Goal: Information Seeking & Learning: Learn about a topic

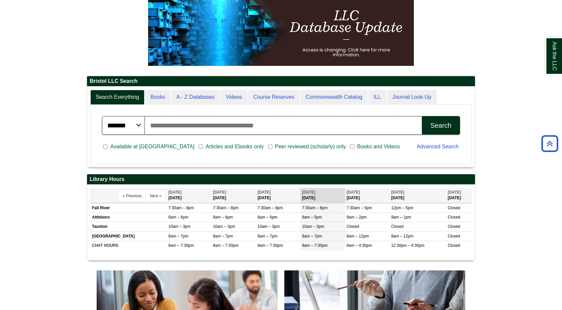
click at [284, 123] on input "Search articles, books, journals & more" at bounding box center [283, 125] width 277 height 19
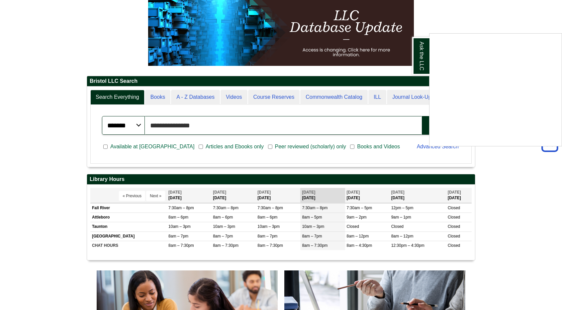
type input "**********"
click at [422, 116] on button "Search" at bounding box center [441, 125] width 38 height 19
click at [287, 129] on div "Ask the LLC" at bounding box center [281, 155] width 562 height 310
click at [287, 129] on input "**********" at bounding box center [283, 125] width 277 height 19
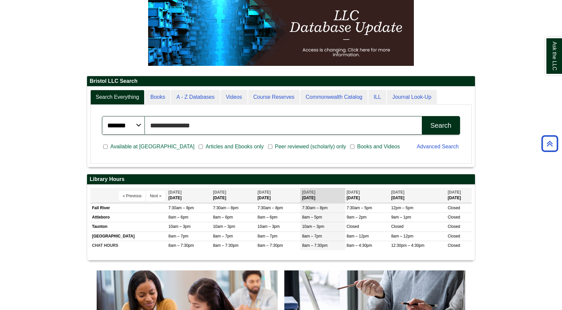
click at [287, 129] on input "**********" at bounding box center [283, 125] width 277 height 19
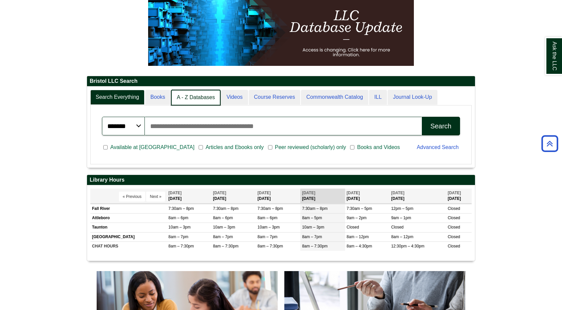
scroll to position [3, 3]
click at [196, 93] on link "A - Z Databases" at bounding box center [196, 98] width 50 height 16
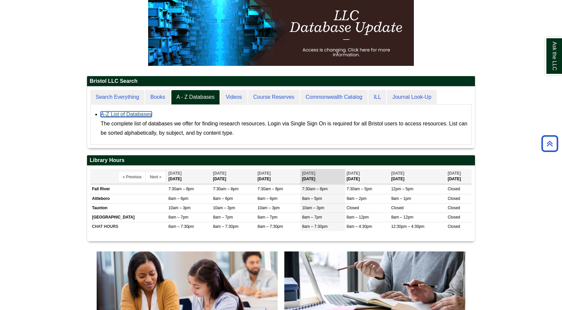
click at [140, 117] on link "A-Z List of Databases" at bounding box center [126, 114] width 51 height 6
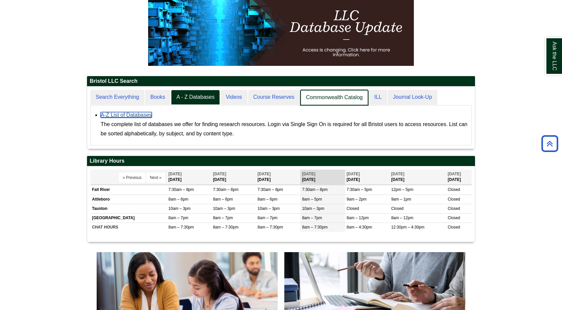
scroll to position [62, 388]
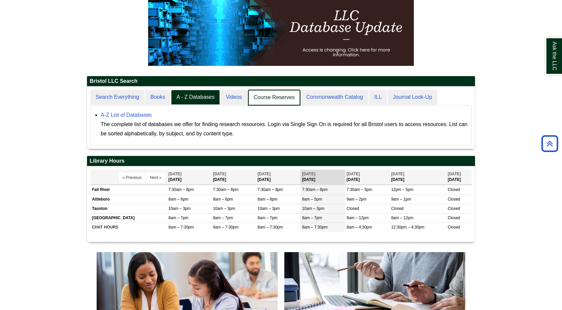
click at [282, 98] on link "Course Reserves" at bounding box center [274, 98] width 53 height 16
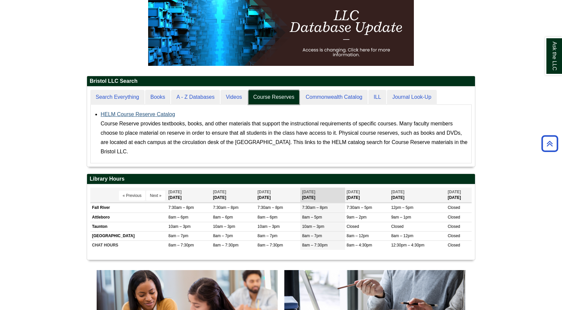
scroll to position [3, 3]
click at [169, 113] on link "HELM Course Reserve Catalog" at bounding box center [138, 114] width 74 height 6
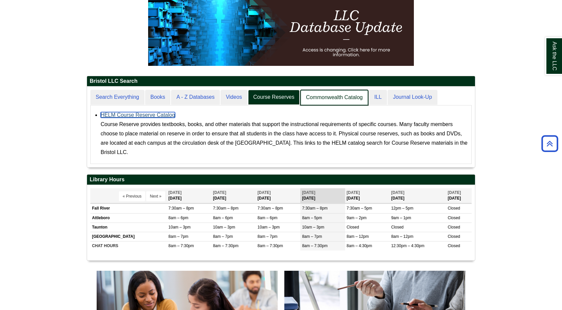
scroll to position [80, 388]
click at [331, 98] on link "Commonwealth Catalog" at bounding box center [334, 98] width 68 height 16
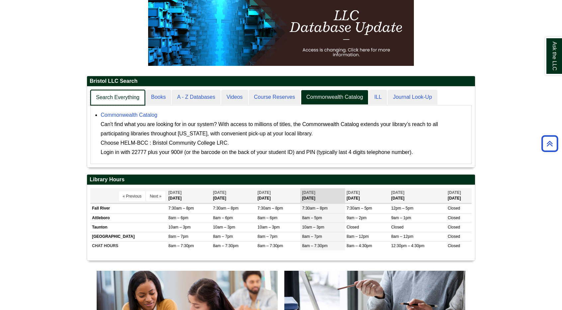
click at [136, 92] on link "Search Everything" at bounding box center [117, 98] width 55 height 16
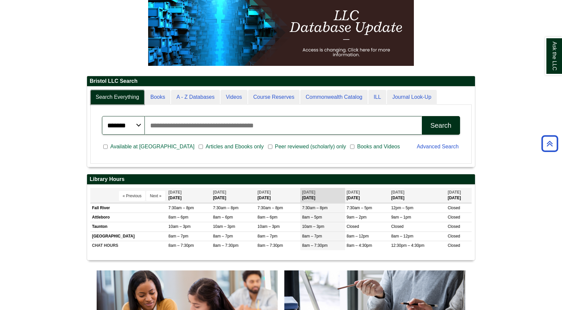
scroll to position [3, 3]
click at [158, 123] on input "Search articles, books, journals & more" at bounding box center [283, 125] width 277 height 19
type input "**********"
click at [446, 124] on div "Search" at bounding box center [441, 126] width 21 height 8
click at [206, 145] on span "Articles and Ebooks only" at bounding box center [234, 147] width 63 height 8
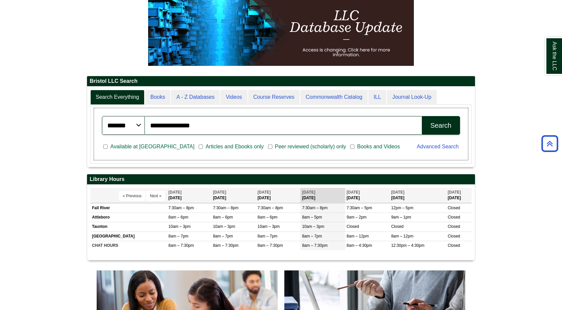
click at [144, 147] on span "Available at [GEOGRAPHIC_DATA]" at bounding box center [152, 147] width 89 height 8
click at [140, 147] on span "Available at [GEOGRAPHIC_DATA]" at bounding box center [152, 147] width 89 height 8
click at [203, 143] on span "Articles and Ebooks only" at bounding box center [234, 147] width 63 height 8
